Goal: Transaction & Acquisition: Obtain resource

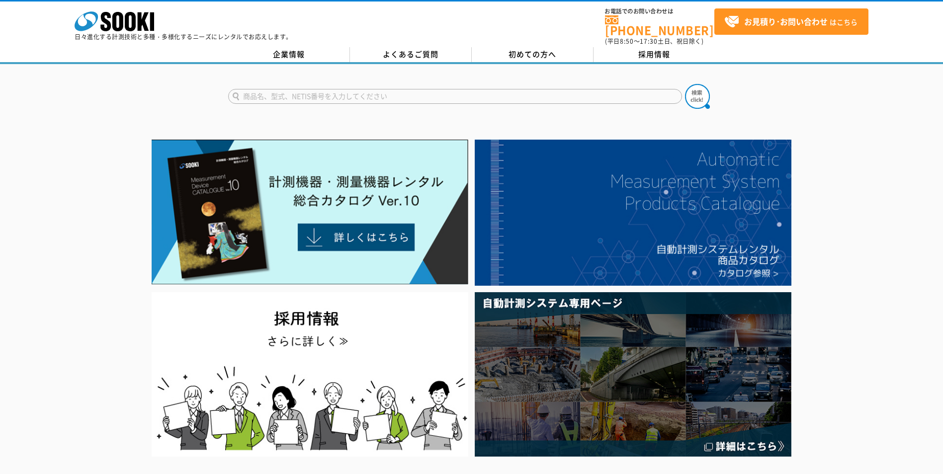
click at [263, 90] on input "text" at bounding box center [455, 96] width 454 height 15
type input "コンクリート"
click at [685, 84] on button at bounding box center [697, 96] width 25 height 25
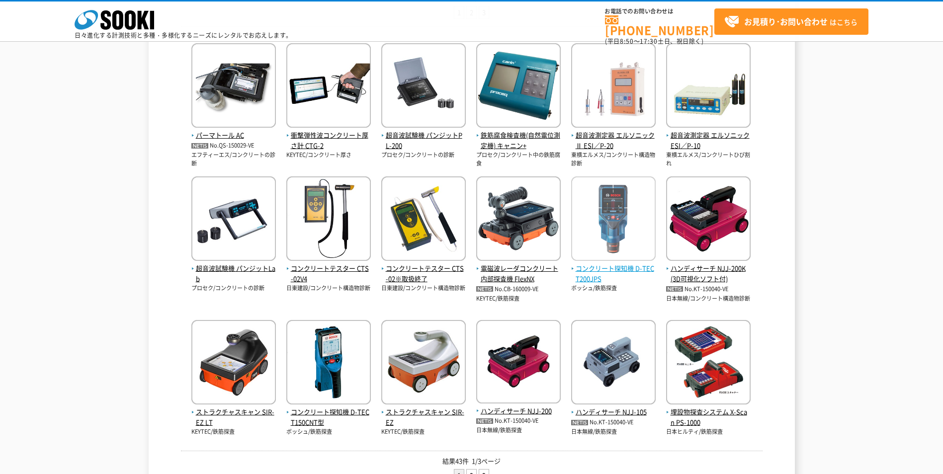
scroll to position [298, 0]
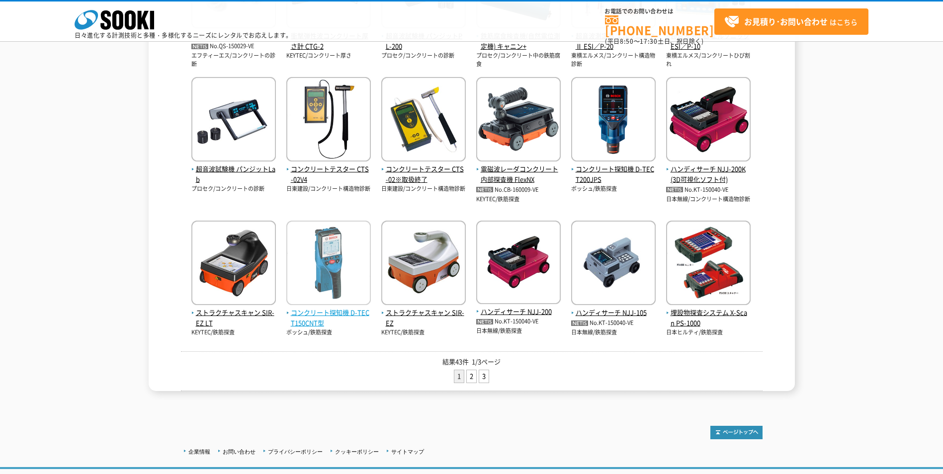
click at [335, 316] on span "コンクリート探知機 D-TECT150CNT型" at bounding box center [328, 318] width 85 height 21
